Goal: Task Accomplishment & Management: Manage account settings

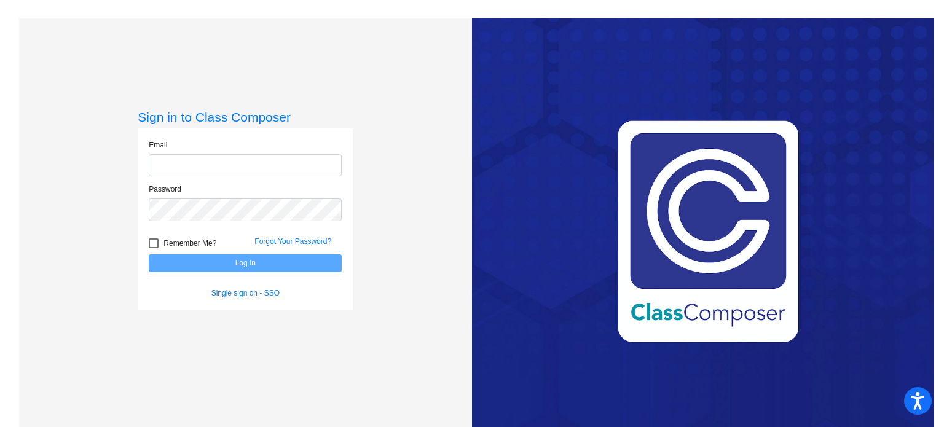
type input "[EMAIL_ADDRESS][DOMAIN_NAME]"
click at [201, 260] on button "Log In" at bounding box center [245, 264] width 193 height 18
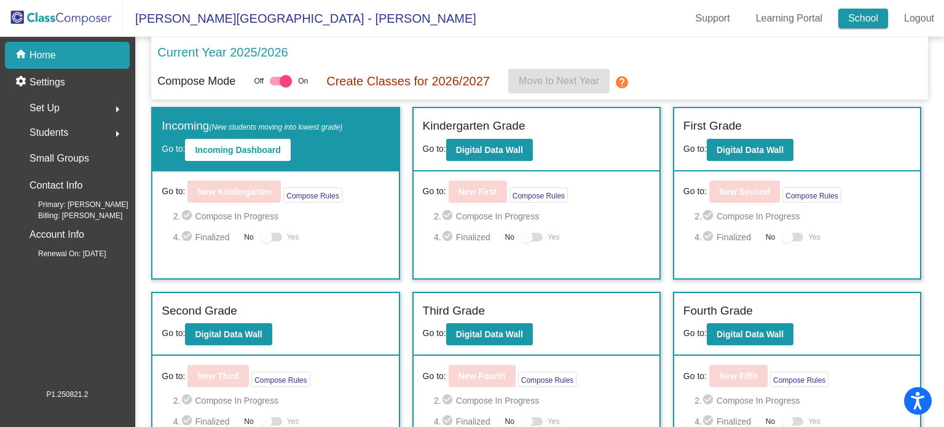
click at [861, 12] on link "School" at bounding box center [864, 19] width 50 height 20
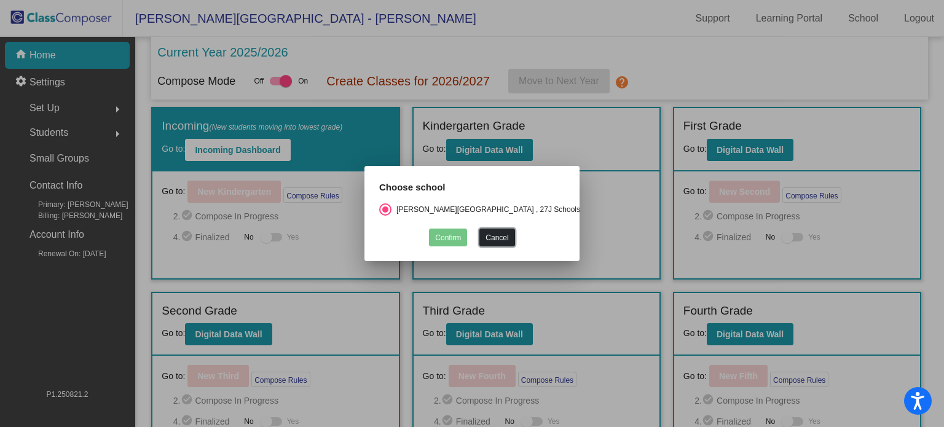
click at [488, 234] on button "Cancel" at bounding box center [497, 238] width 35 height 18
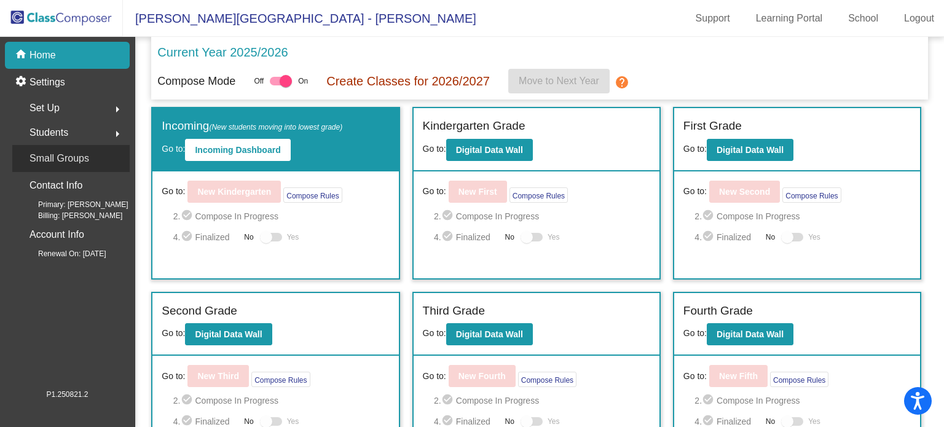
click at [65, 168] on div "Small Groups" at bounding box center [70, 158] width 117 height 27
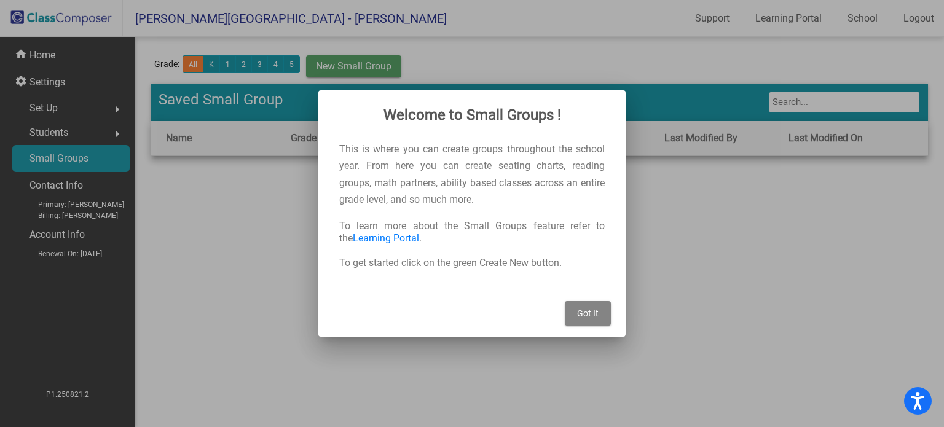
click at [588, 317] on span "Got It" at bounding box center [588, 314] width 22 height 10
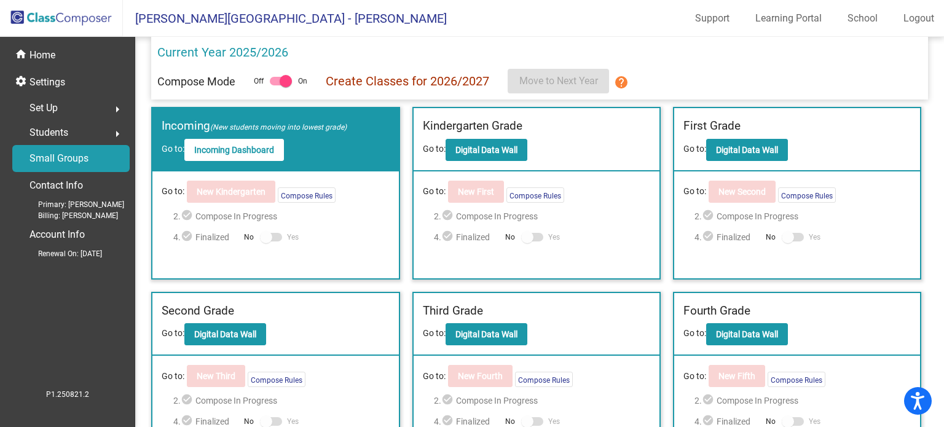
drag, startPoint x: 117, startPoint y: 105, endPoint x: 95, endPoint y: 108, distance: 22.3
click at [95, 108] on div "Set Up arrow_right" at bounding box center [70, 108] width 117 height 25
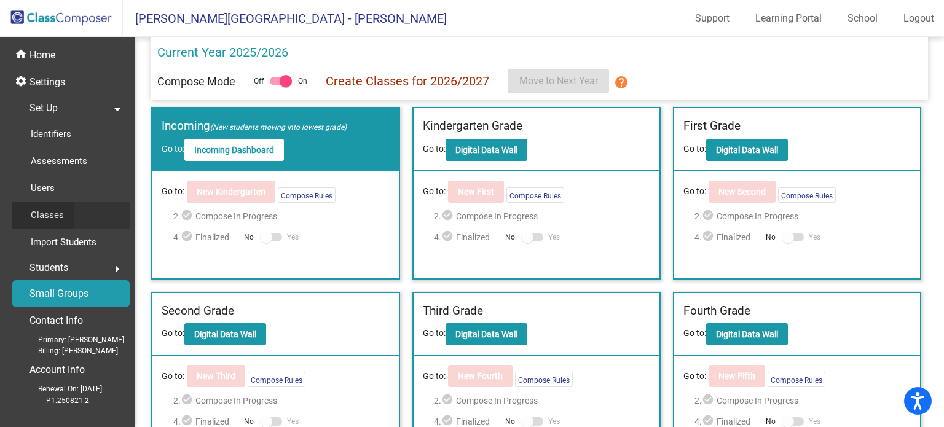
click at [56, 223] on div "Classes" at bounding box center [42, 215] width 61 height 27
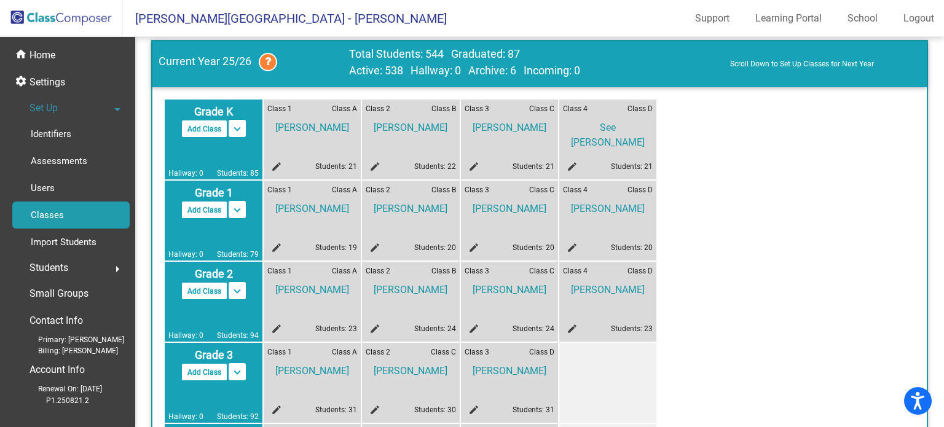
scroll to position [44, 0]
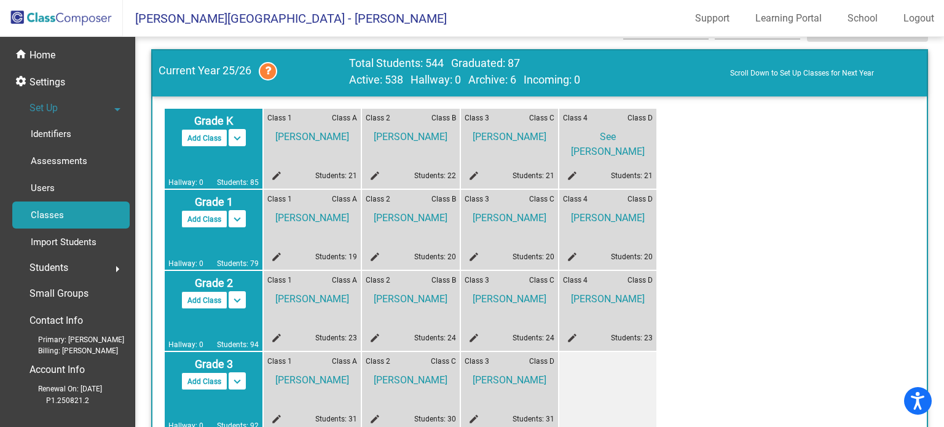
click at [893, 170] on div "Grade K Add Class Split K/1 Split K/1/2 keyboard_arrow_down keyboard_arrow_up H…" at bounding box center [539, 352] width 749 height 486
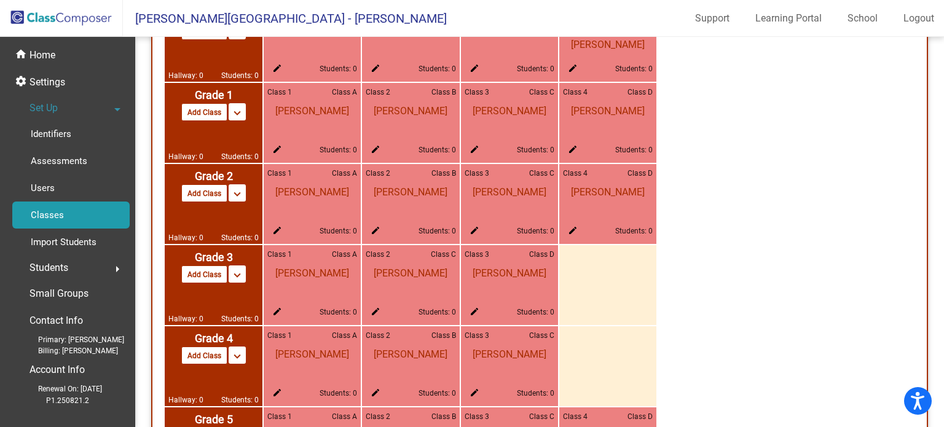
scroll to position [822, 0]
